Goal: Information Seeking & Learning: Find specific page/section

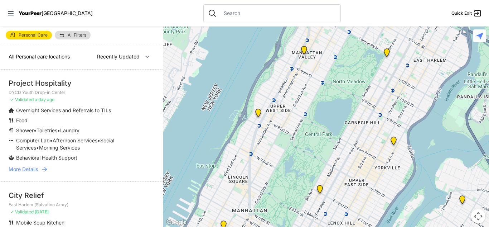
click at [114, 165] on link "More Details" at bounding box center [82, 168] width 146 height 7
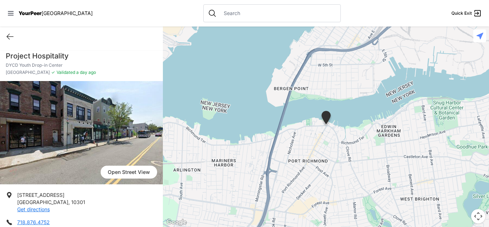
click at [5, 38] on div "Quick Exit" at bounding box center [81, 36] width 163 height 20
click at [7, 34] on icon at bounding box center [10, 36] width 9 height 9
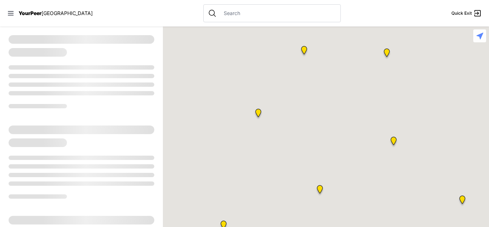
select select "recentlyUpdated"
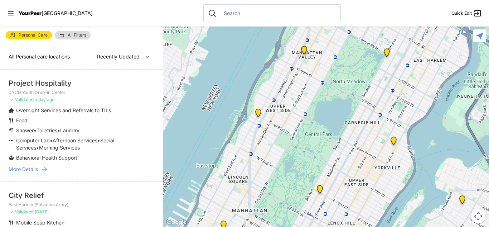
click at [107, 127] on li "Shower • Toiletries • Laundry" at bounding box center [67, 130] width 117 height 7
drag, startPoint x: 81, startPoint y: 83, endPoint x: 5, endPoint y: 84, distance: 75.9
click at [2, 81] on li "Project Hospitality DYCD Youth Drop-in Center ✓ Validated a day ago Overnight S…" at bounding box center [81, 125] width 163 height 112
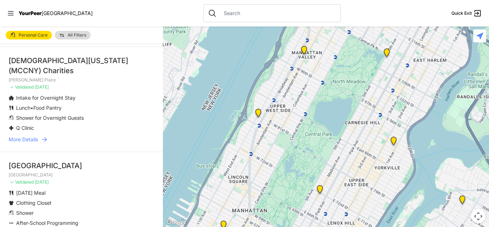
scroll to position [532, 0]
